Goal: Information Seeking & Learning: Learn about a topic

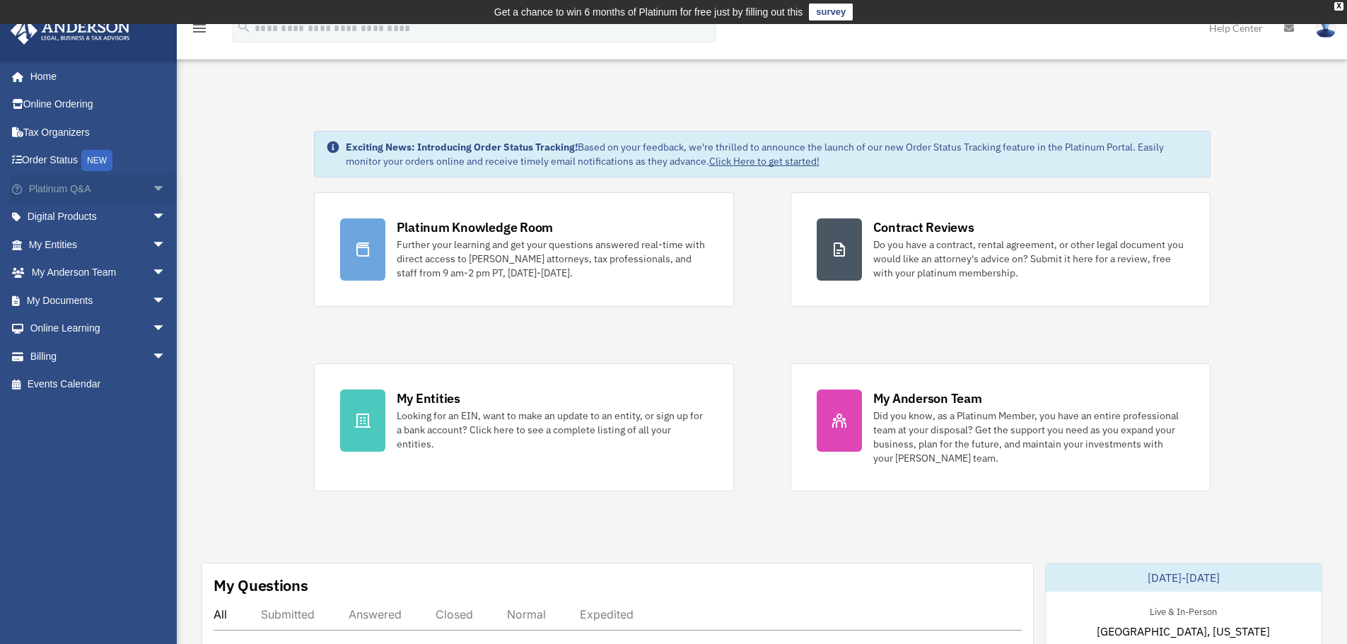
click at [69, 188] on link "Platinum Q&A arrow_drop_down" at bounding box center [99, 189] width 178 height 28
